Goal: Transaction & Acquisition: Download file/media

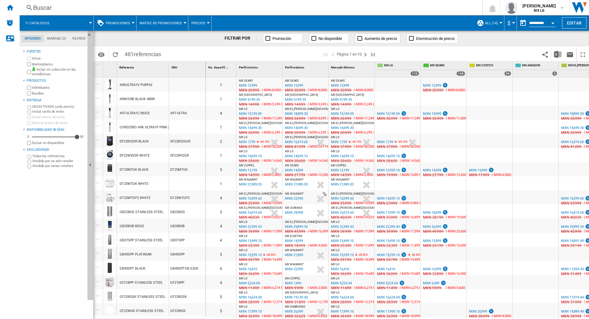
scroll to position [64, 0]
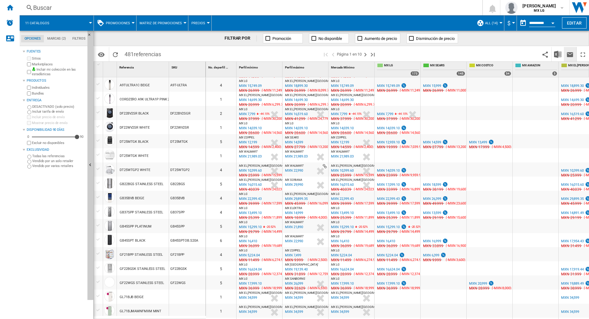
click at [569, 55] on ng-md-icon "Enviar este reporte por correo electrónico" at bounding box center [569, 54] width 7 height 7
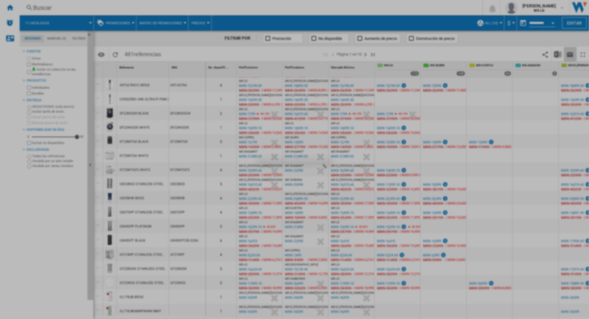
click at [514, 43] on div at bounding box center [294, 159] width 589 height 319
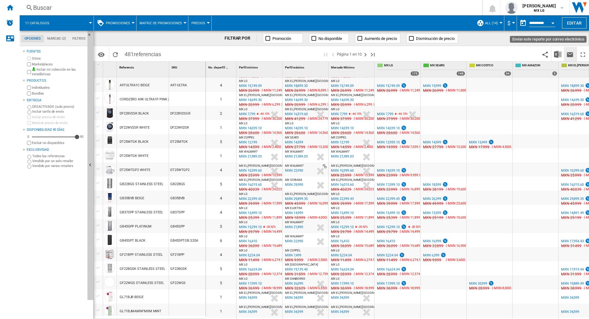
click at [567, 53] on ng-md-icon "Enviar este reporte por correo electrónico" at bounding box center [569, 54] width 7 height 7
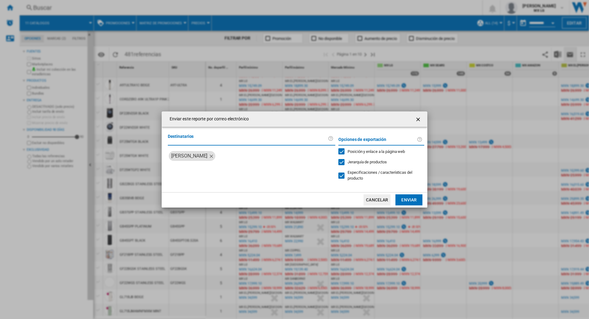
click at [420, 117] on ng-md-icon "getI18NText('BUTTONS.CLOSE_DIALOG')" at bounding box center [418, 119] width 7 height 7
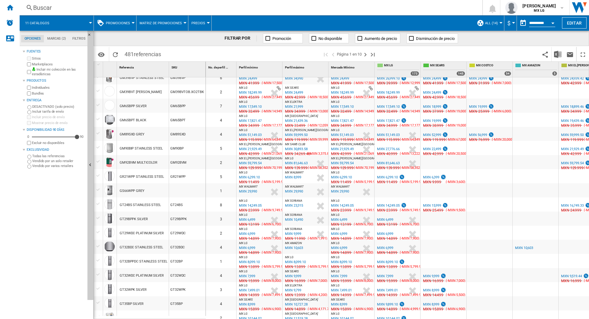
scroll to position [475, 0]
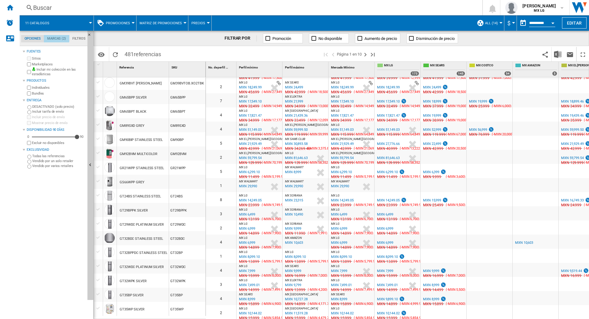
click at [55, 36] on md-tab-item "Marcas (2)" at bounding box center [56, 38] width 25 height 7
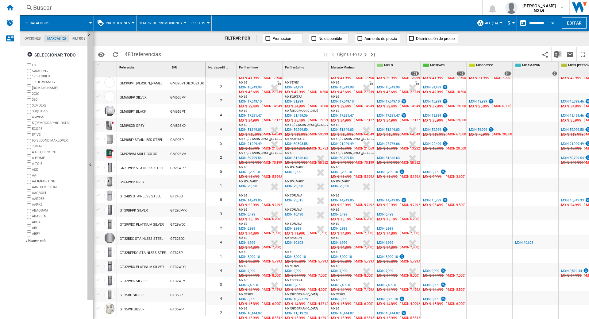
scroll to position [24, 0]
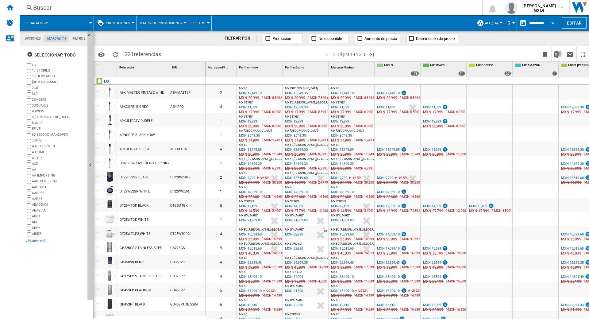
click at [31, 240] on div "+Mostrar todo" at bounding box center [55, 240] width 59 height 5
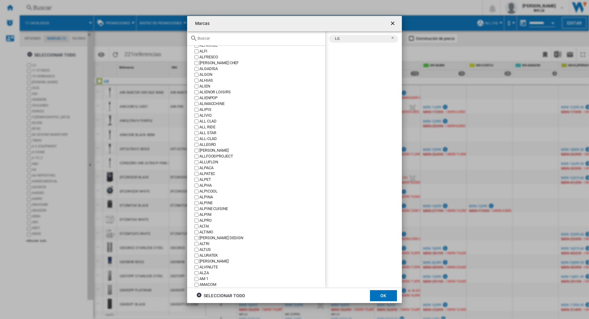
scroll to position [1206, 0]
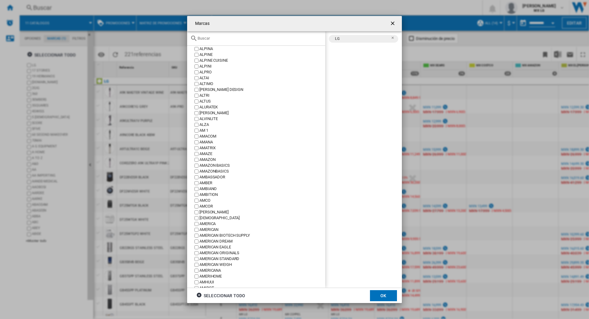
click at [251, 38] on input "text" at bounding box center [260, 38] width 125 height 5
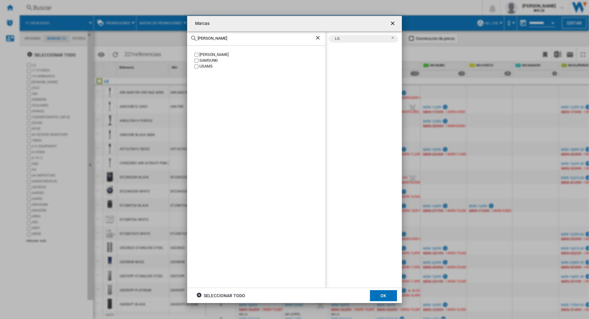
scroll to position [0, 0]
type input "[PERSON_NAME]"
click at [384, 296] on button "OK" at bounding box center [383, 295] width 27 height 11
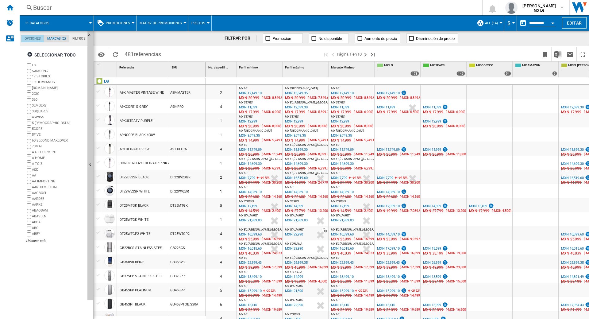
click at [28, 37] on md-tab-item "Opciones" at bounding box center [32, 38] width 23 height 7
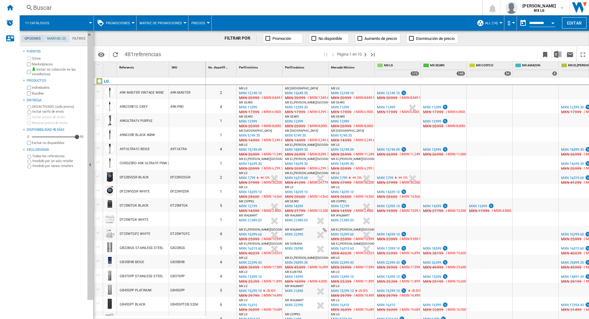
click at [56, 40] on md-tab-item "Marcas (2)" at bounding box center [56, 38] width 25 height 7
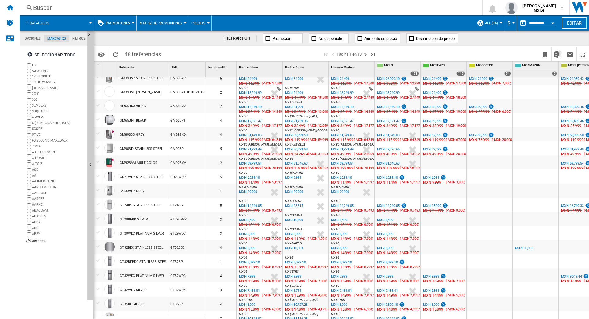
scroll to position [475, 0]
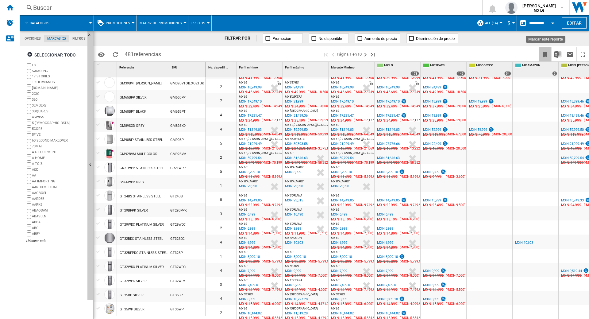
click at [546, 54] on ng-md-icon "Marcar este reporte" at bounding box center [544, 54] width 7 height 7
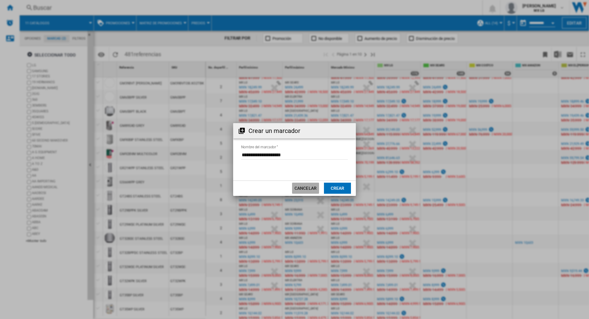
click at [317, 188] on button "Cancelar" at bounding box center [305, 188] width 27 height 11
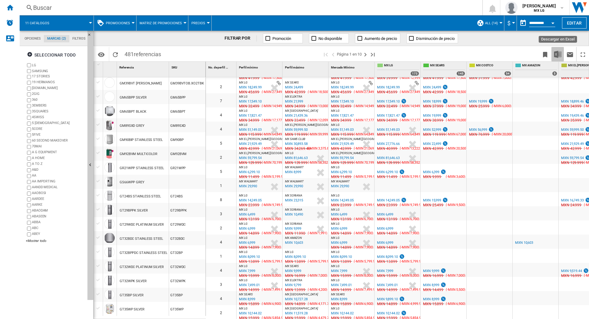
click at [558, 55] on img "Descargar en Excel" at bounding box center [557, 54] width 7 height 7
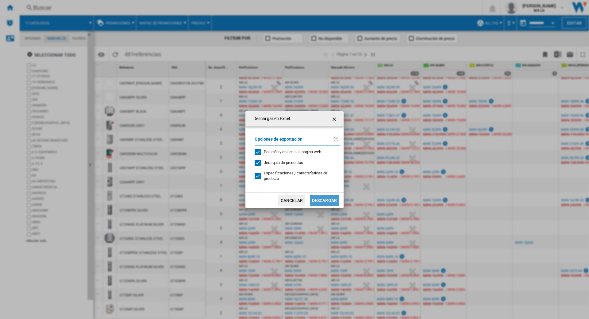
click at [321, 200] on button "Descargar" at bounding box center [324, 200] width 29 height 11
